Goal: Transaction & Acquisition: Purchase product/service

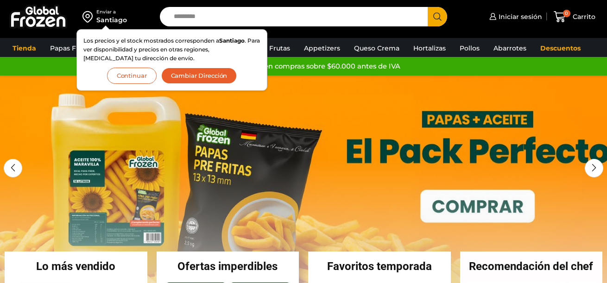
click at [132, 71] on button "Continuar" at bounding box center [132, 76] width 50 height 16
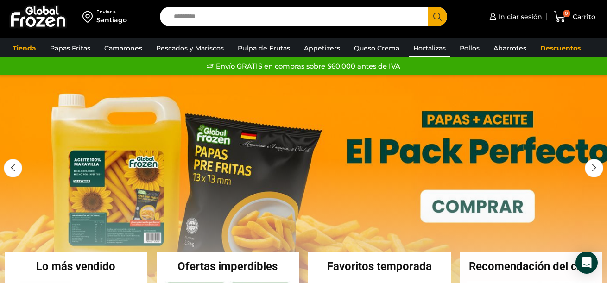
click at [434, 48] on link "Hortalizas" at bounding box center [429, 48] width 42 height 18
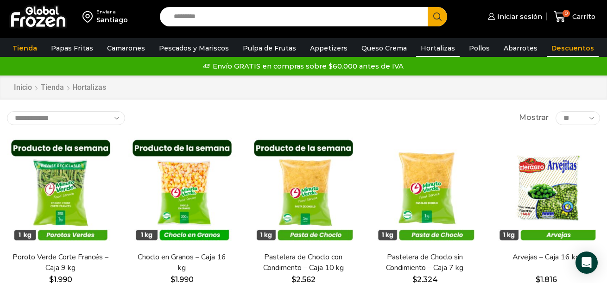
click at [559, 46] on link "Descuentos" at bounding box center [573, 48] width 52 height 18
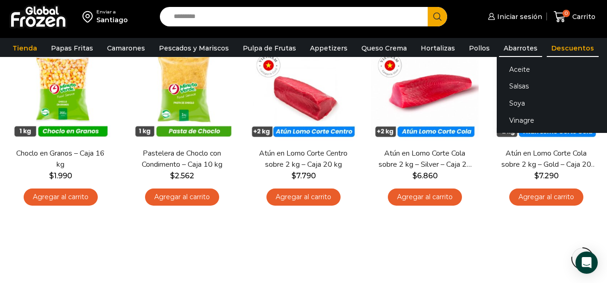
scroll to position [232, 0]
